Goal: Information Seeking & Learning: Learn about a topic

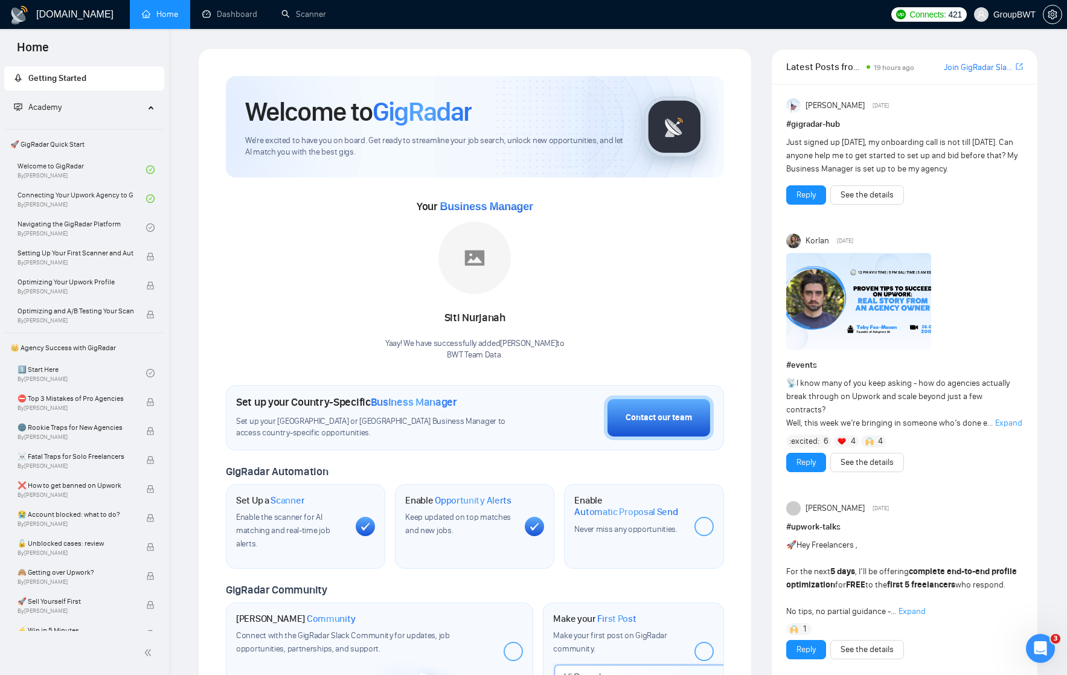
click at [166, 15] on link "Home" at bounding box center [160, 14] width 36 height 10
click at [226, 17] on link "Dashboard" at bounding box center [229, 14] width 55 height 10
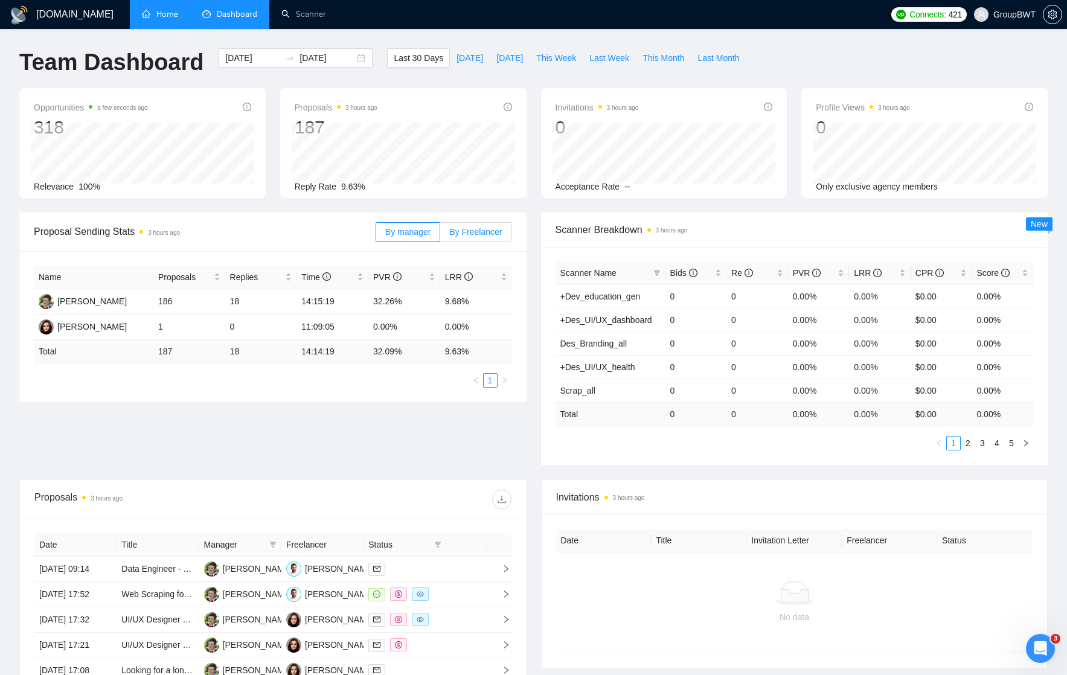
click at [477, 233] on span "By Freelancer" at bounding box center [475, 232] width 53 height 10
click at [440, 235] on input "By Freelancer" at bounding box center [440, 235] width 0 height 0
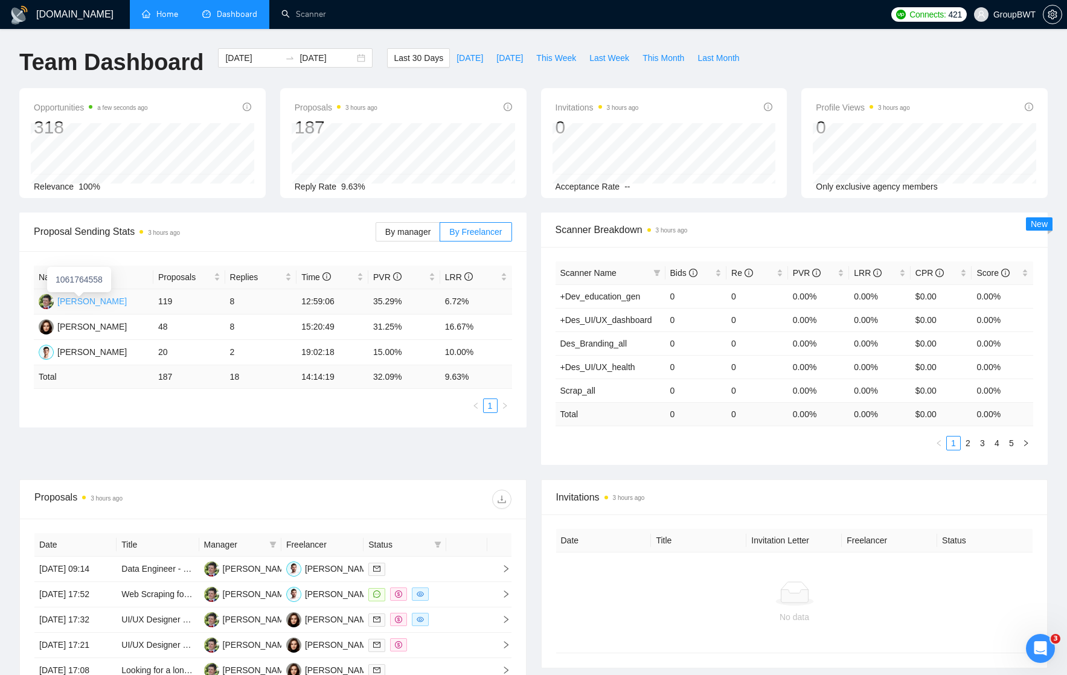
click at [95, 301] on div "[PERSON_NAME]" at bounding box center [91, 301] width 69 height 13
click at [409, 227] on span "By manager" at bounding box center [407, 232] width 45 height 10
click at [376, 235] on input "By manager" at bounding box center [376, 235] width 0 height 0
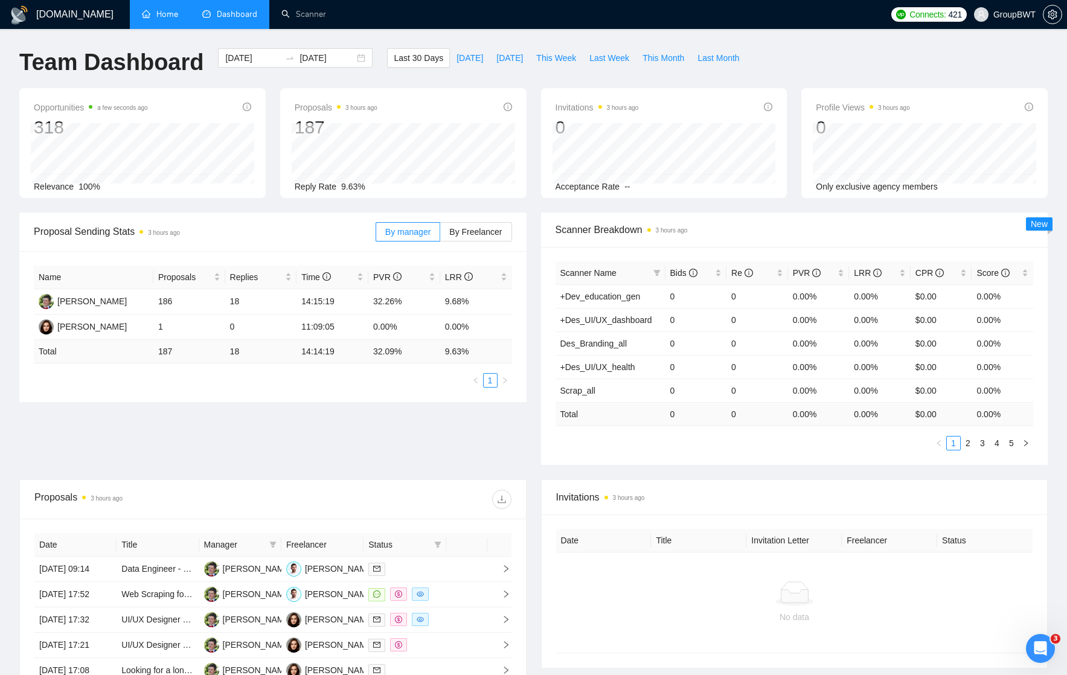
scroll to position [10, 0]
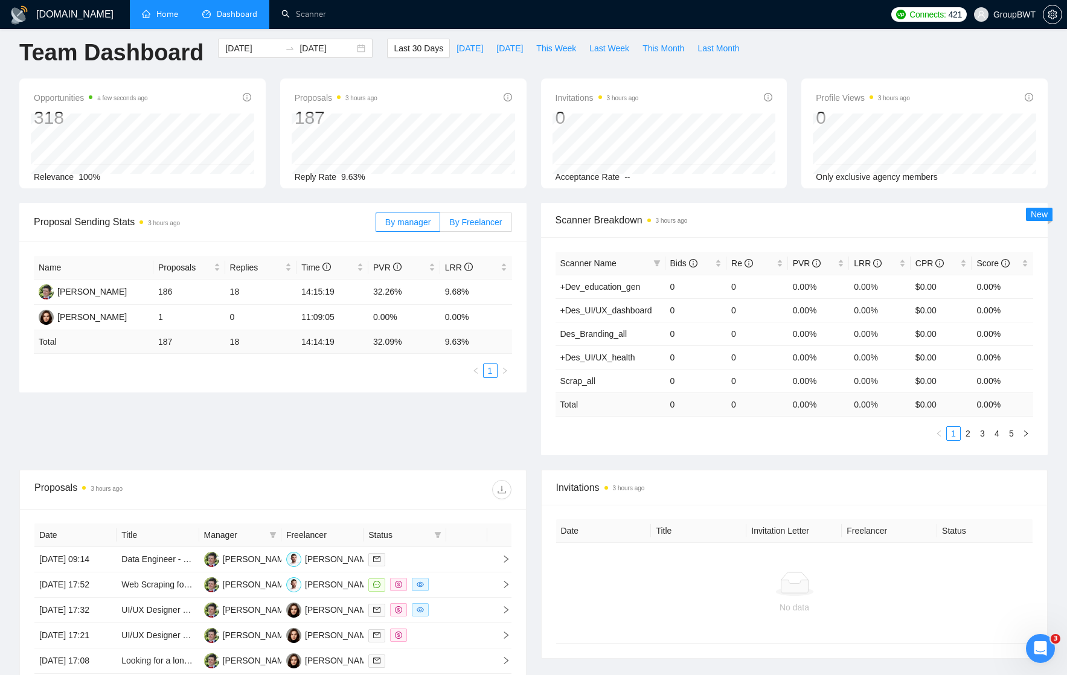
click at [471, 227] on label "By Freelancer" at bounding box center [475, 221] width 71 height 19
click at [440, 225] on input "By Freelancer" at bounding box center [440, 225] width 0 height 0
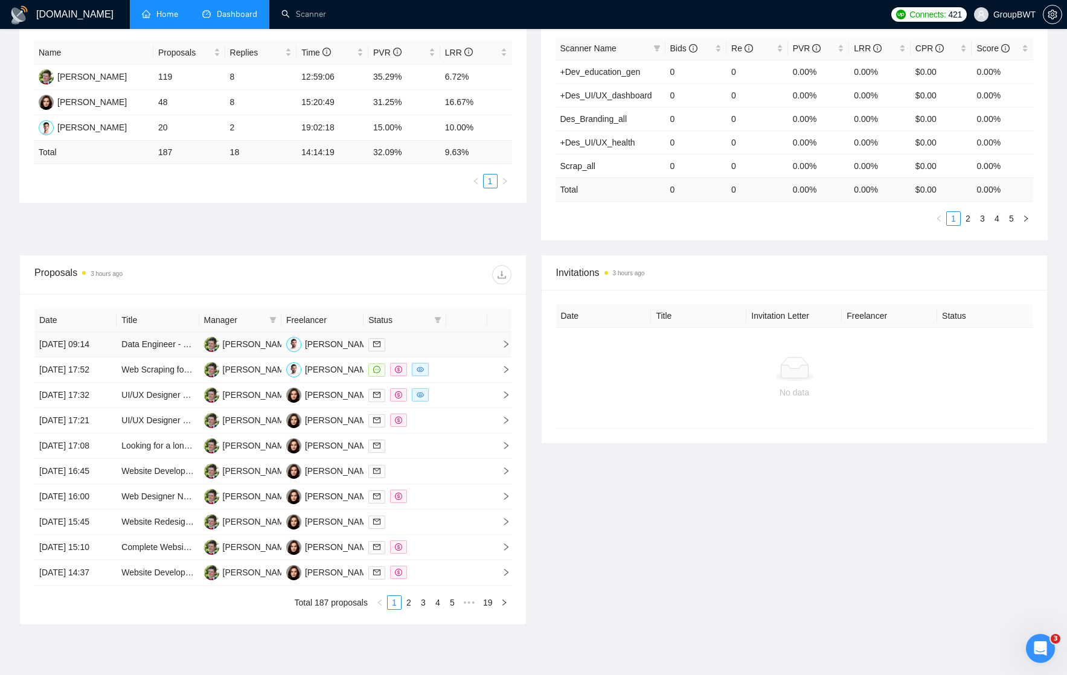
scroll to position [225, 0]
click at [168, 348] on link "Data Engineer - Lead Data Extraction Pipeline" at bounding box center [207, 344] width 173 height 10
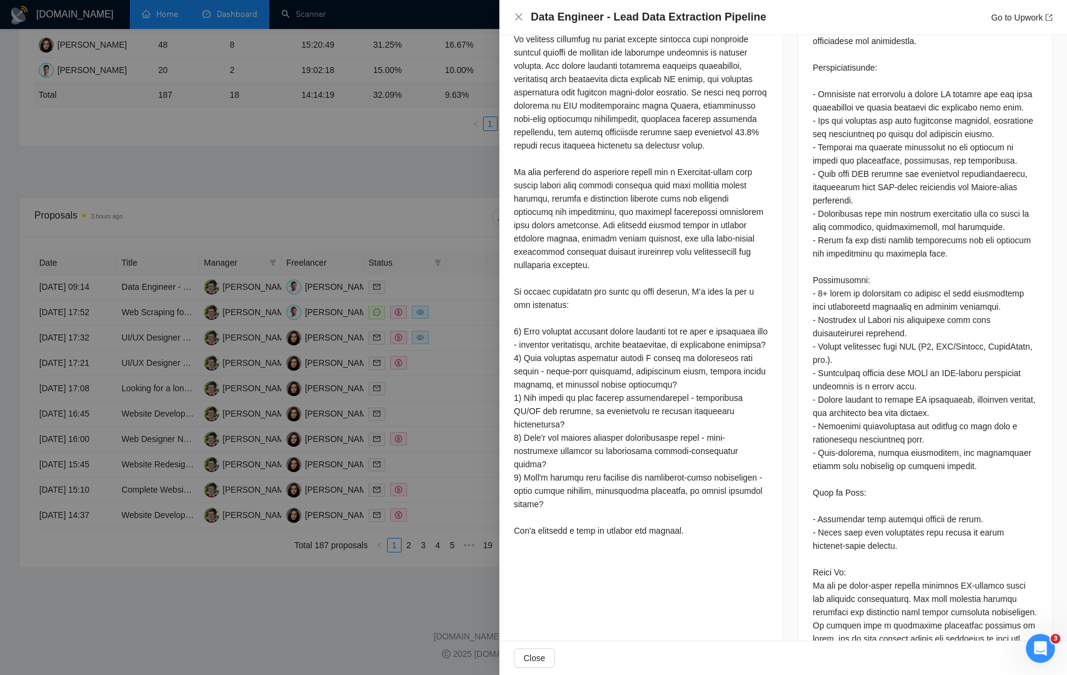
scroll to position [624, 0]
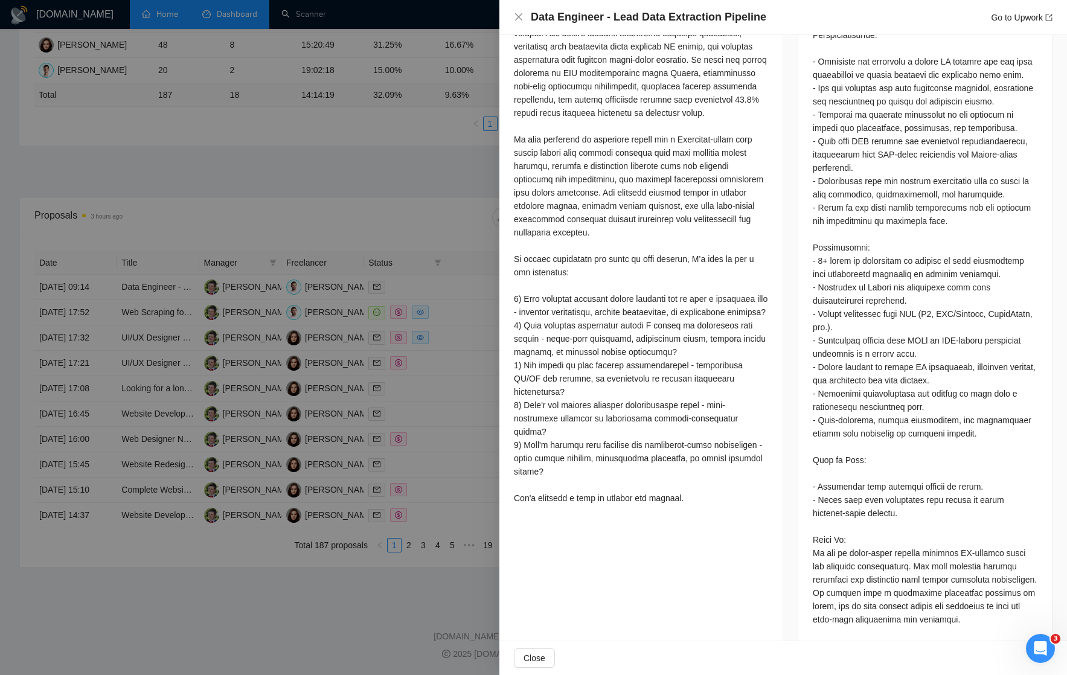
click at [413, 106] on div at bounding box center [533, 337] width 1067 height 675
